Goal: Transaction & Acquisition: Complete application form

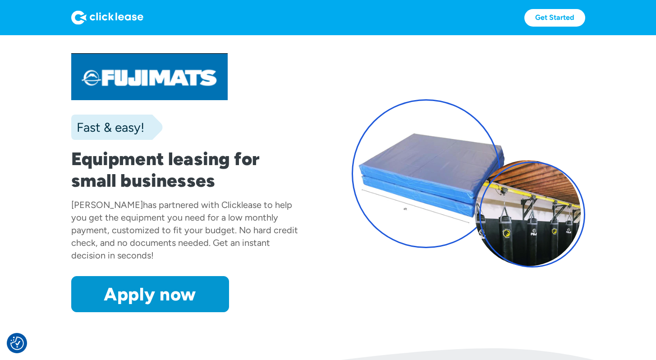
click at [121, 18] on img at bounding box center [107, 17] width 72 height 14
click at [100, 14] on img at bounding box center [107, 17] width 72 height 14
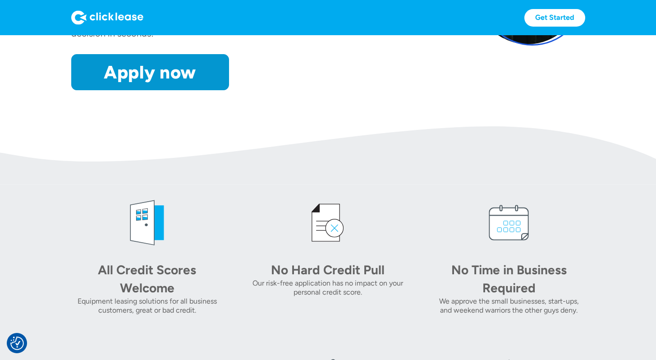
scroll to position [239, 0]
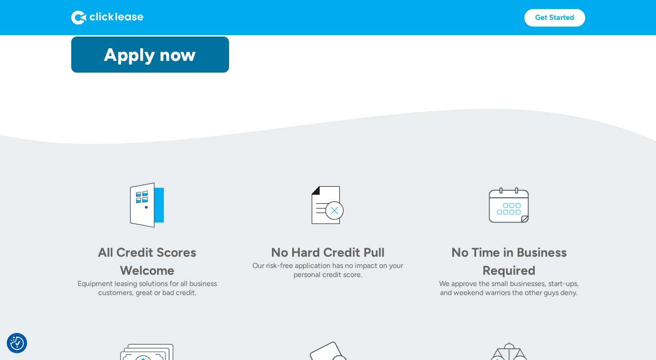
click at [165, 69] on link "Apply now" at bounding box center [150, 55] width 158 height 36
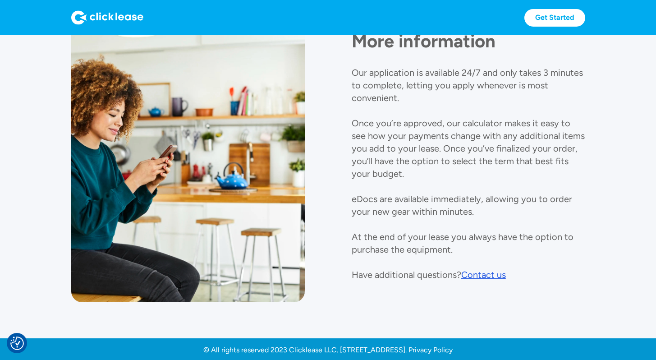
scroll to position [977, 0]
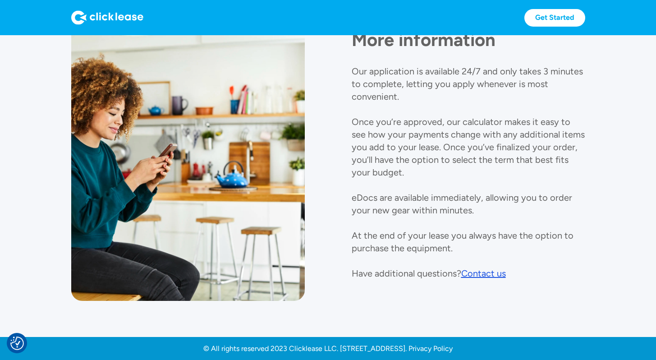
click at [499, 270] on div "Contact us" at bounding box center [483, 273] width 45 height 11
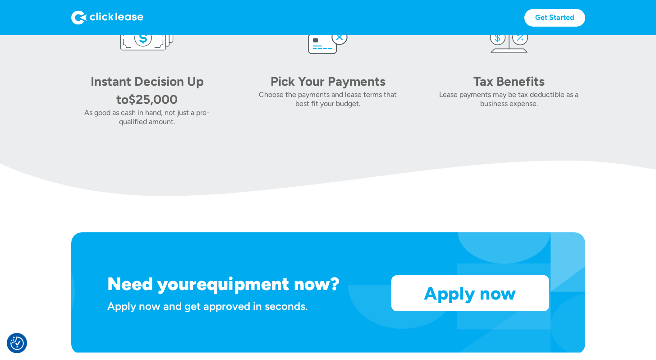
scroll to position [973, 0]
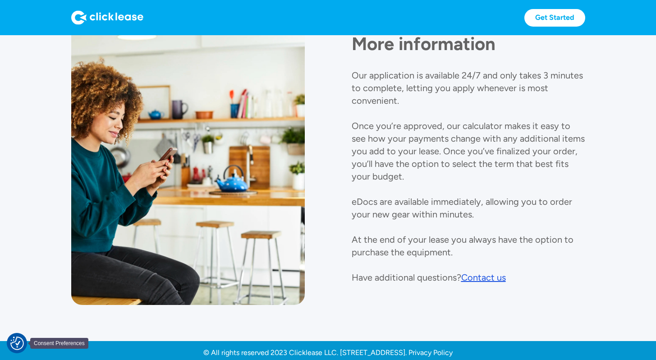
click at [19, 343] on img "Consent Preferences" at bounding box center [17, 343] width 14 height 14
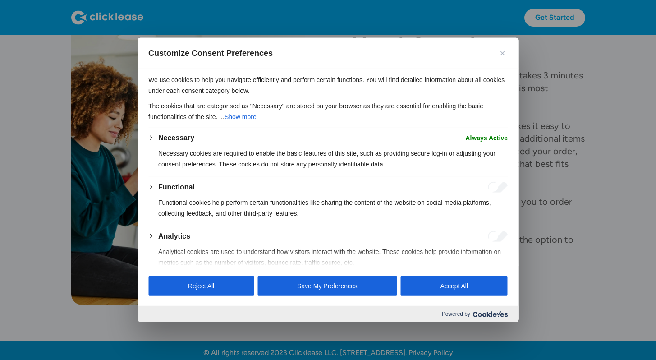
click at [591, 147] on div at bounding box center [328, 180] width 656 height 360
click at [504, 53] on button "Close" at bounding box center [502, 53] width 11 height 11
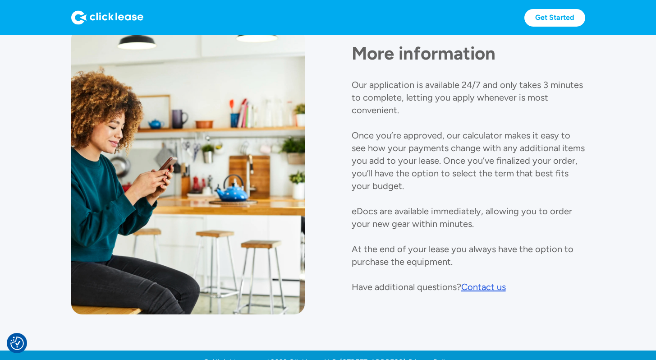
scroll to position [957, 0]
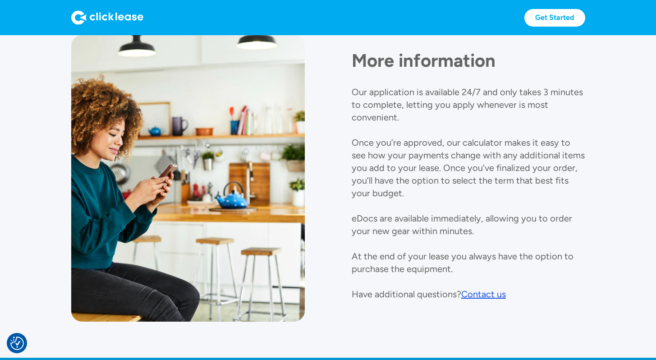
click at [487, 294] on div "Contact us" at bounding box center [483, 293] width 45 height 11
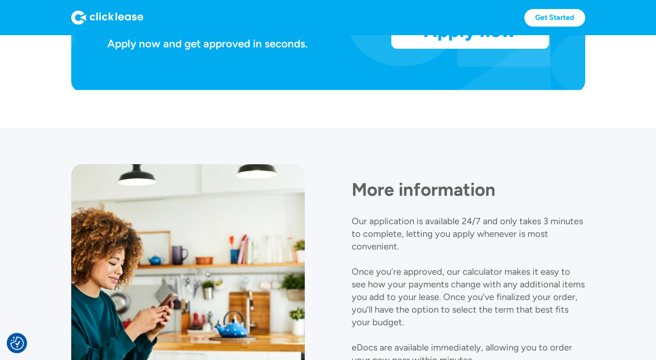
scroll to position [977, 0]
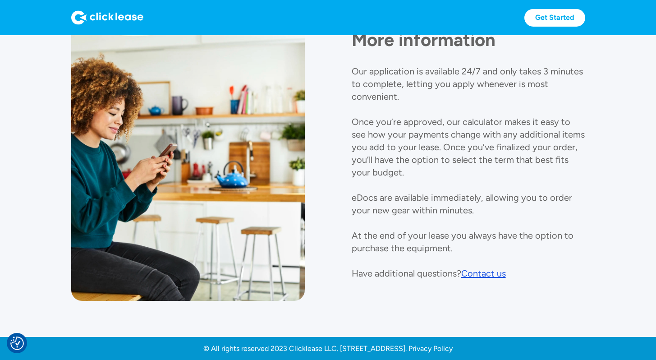
click at [481, 270] on div "Contact us" at bounding box center [483, 273] width 45 height 11
